Goal: Navigation & Orientation: Find specific page/section

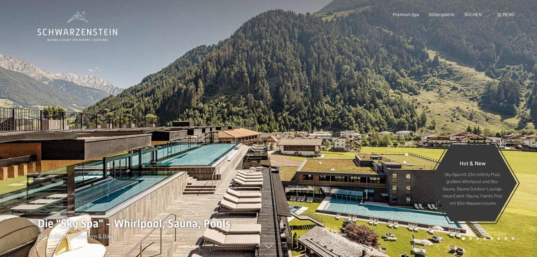
drag, startPoint x: 355, startPoint y: 143, endPoint x: 249, endPoint y: 138, distance: 106.3
click at [279, 140] on div at bounding box center [402, 128] width 268 height 257
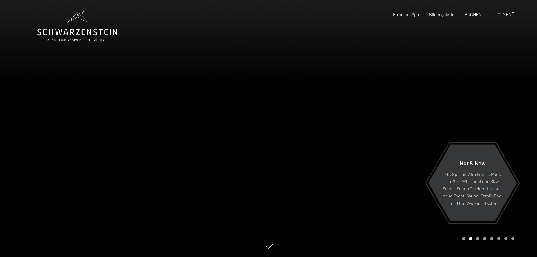
drag, startPoint x: 376, startPoint y: 123, endPoint x: 203, endPoint y: 120, distance: 173.8
click at [322, 123] on div at bounding box center [402, 128] width 268 height 257
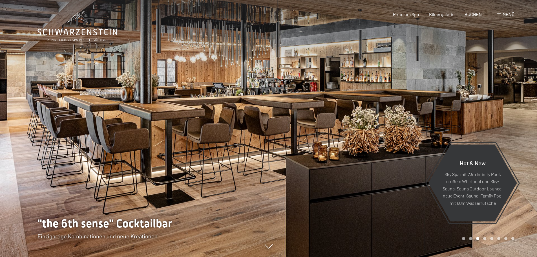
drag, startPoint x: 352, startPoint y: 122, endPoint x: 264, endPoint y: 122, distance: 88.2
click at [278, 121] on div at bounding box center [402, 128] width 268 height 257
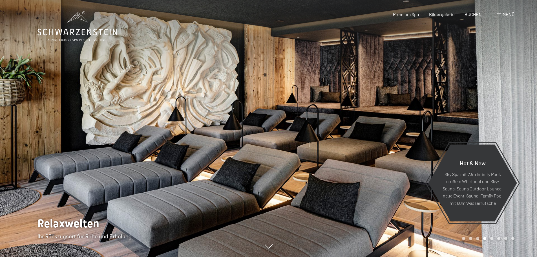
drag, startPoint x: 310, startPoint y: 126, endPoint x: 264, endPoint y: 124, distance: 46.0
click at [267, 256] on div at bounding box center [268, 257] width 462 height 0
click at [492, 237] on div "Carousel Page 5" at bounding box center [491, 238] width 3 height 3
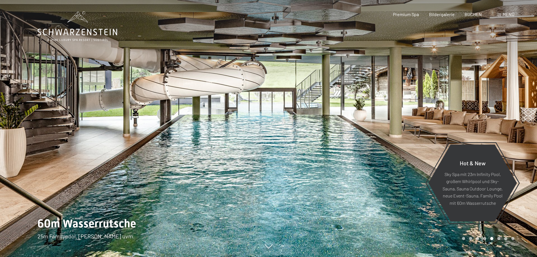
click at [499, 237] on div "Carousel Page 6" at bounding box center [498, 238] width 3 height 3
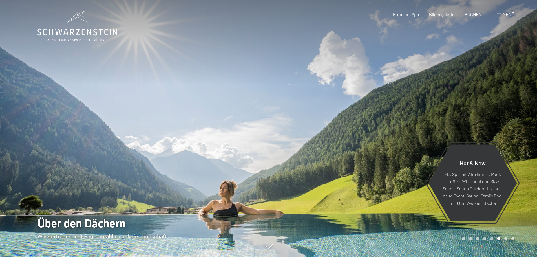
click at [506, 239] on div "Carousel Page 7" at bounding box center [505, 238] width 3 height 3
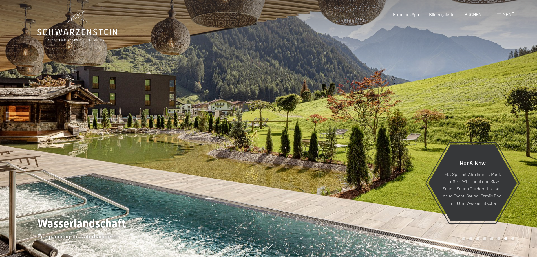
click at [512, 238] on div "Carousel Page 8" at bounding box center [512, 238] width 3 height 3
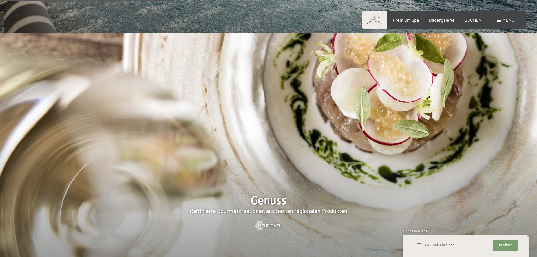
scroll to position [977, 0]
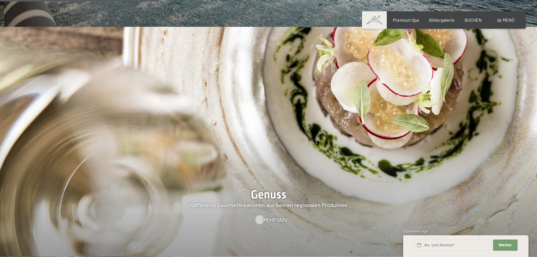
click at [262, 215] on div at bounding box center [259, 219] width 5 height 8
